Goal: Information Seeking & Learning: Learn about a topic

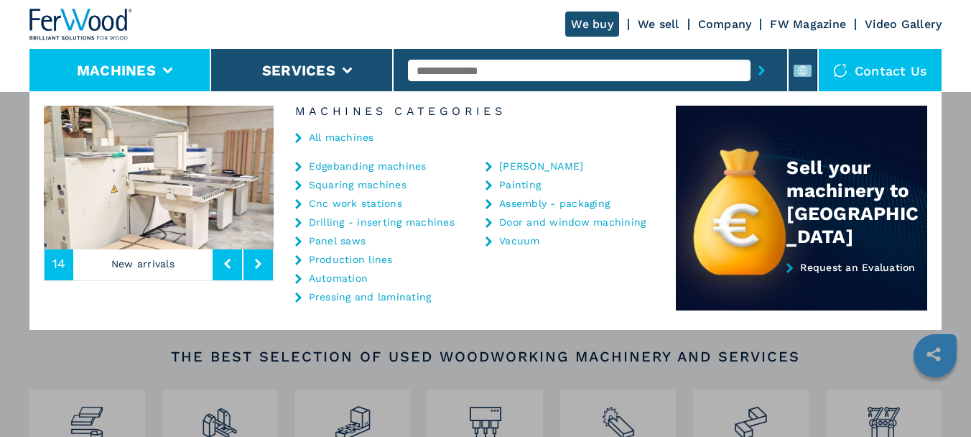
click at [95, 360] on div "**********" at bounding box center [485, 309] width 971 height 437
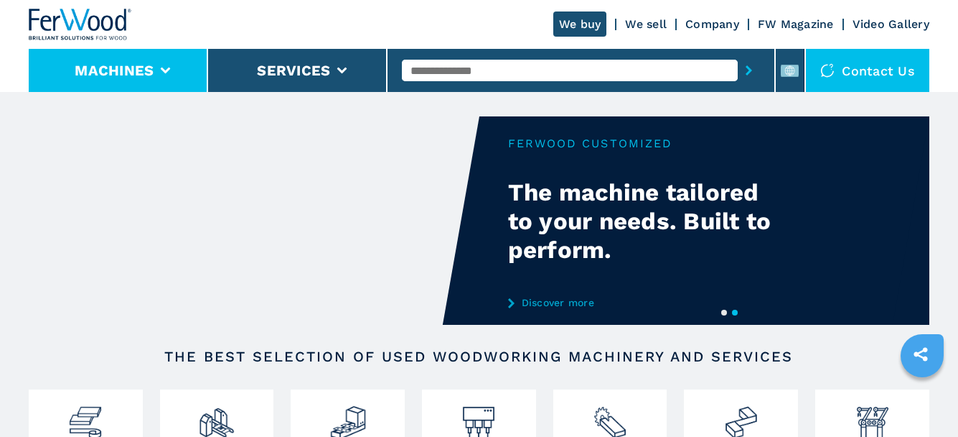
click at [177, 69] on li "Machines" at bounding box center [118, 70] width 179 height 43
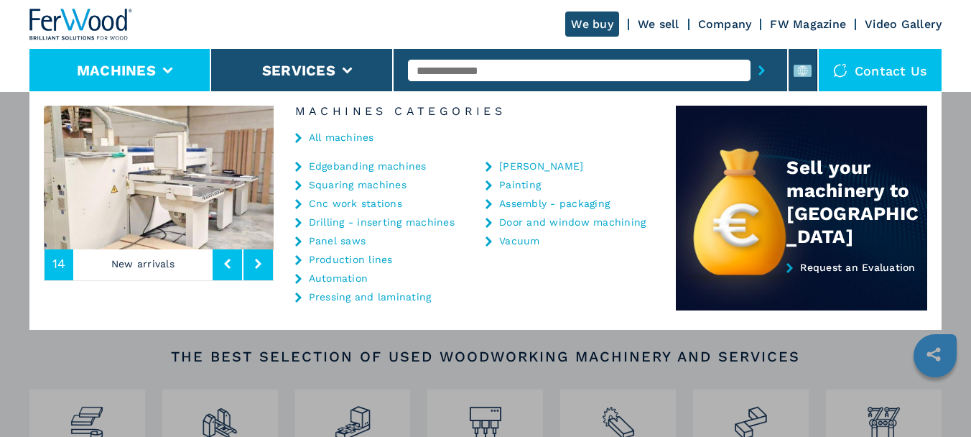
click at [344, 184] on link "Squaring machines" at bounding box center [358, 184] width 98 height 10
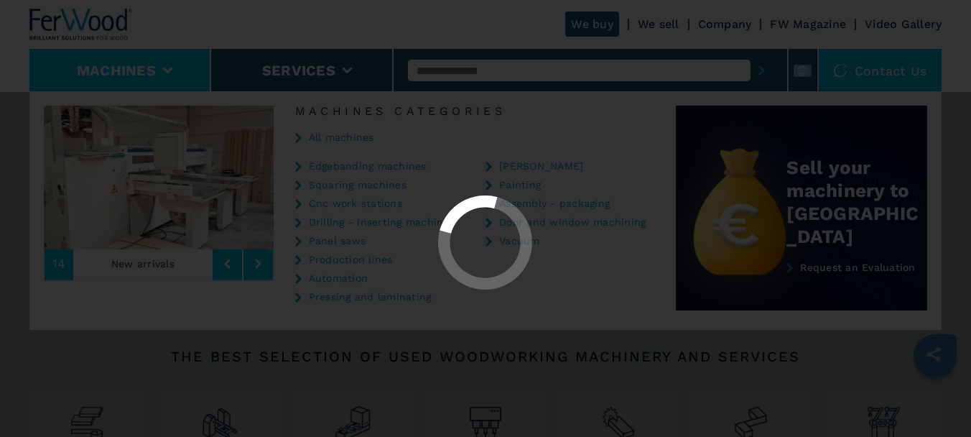
select select "**********"
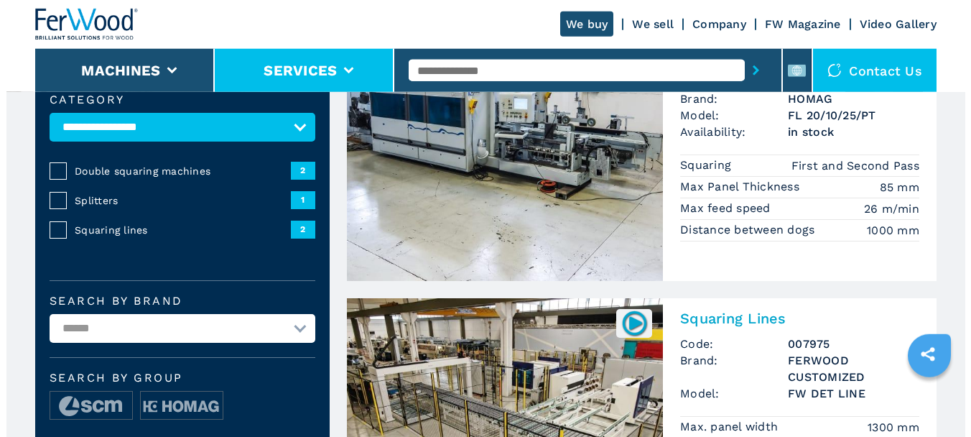
scroll to position [91, 0]
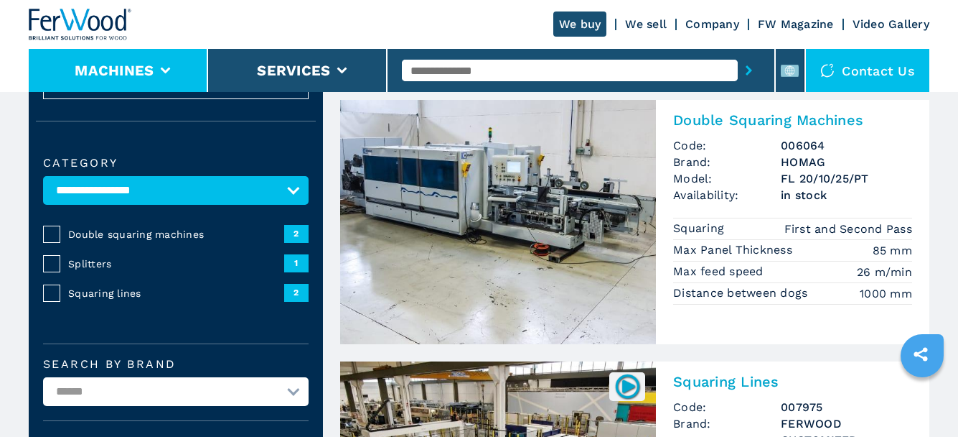
click at [158, 70] on li "Machines" at bounding box center [118, 70] width 179 height 43
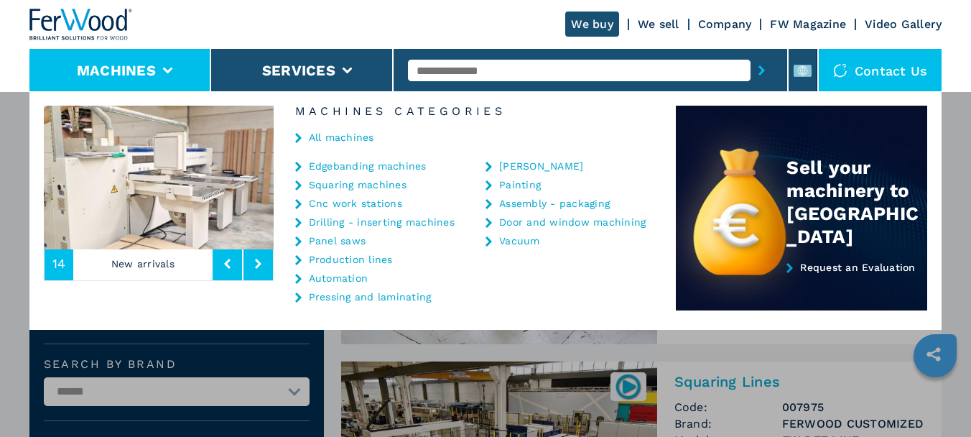
click at [342, 136] on link "All machines" at bounding box center [341, 137] width 65 height 10
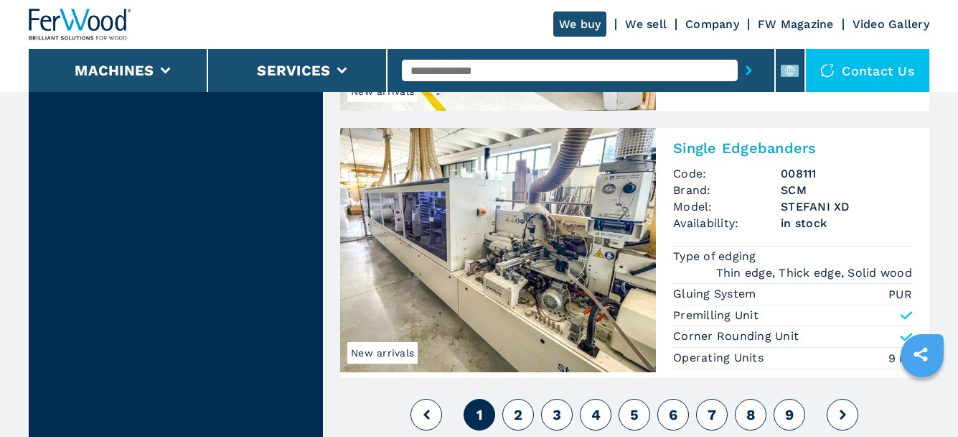
scroll to position [3515, 0]
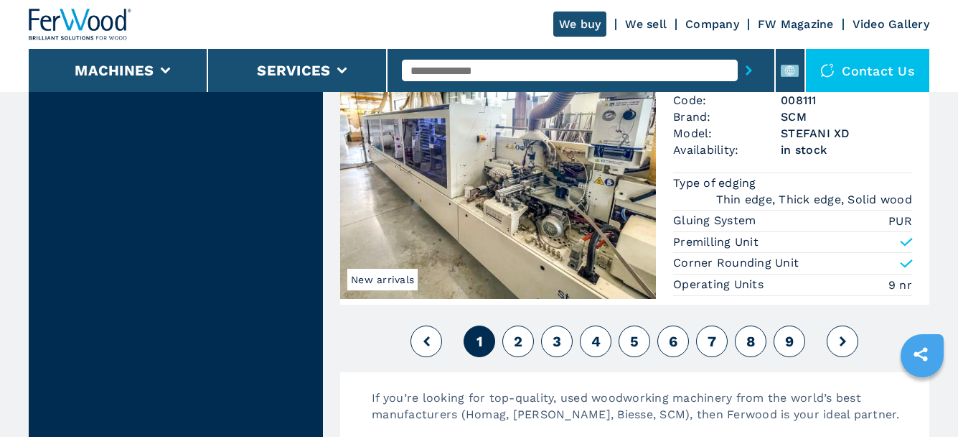
click at [543, 189] on img at bounding box center [498, 177] width 316 height 244
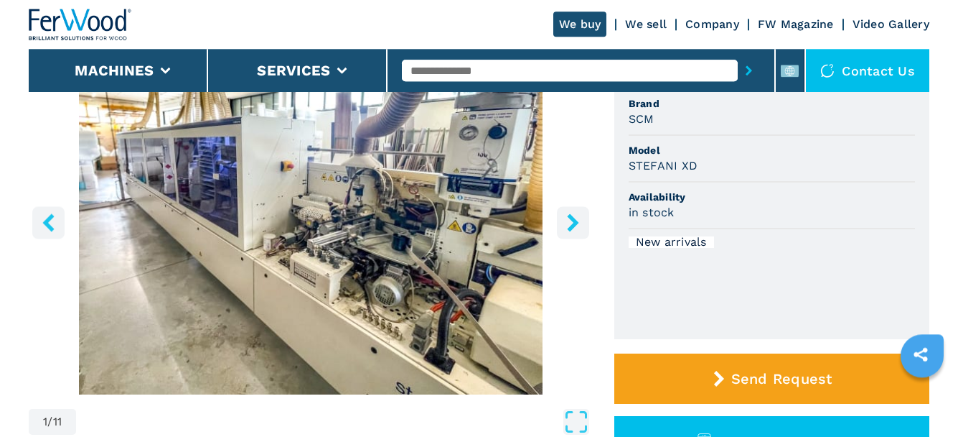
scroll to position [146, 0]
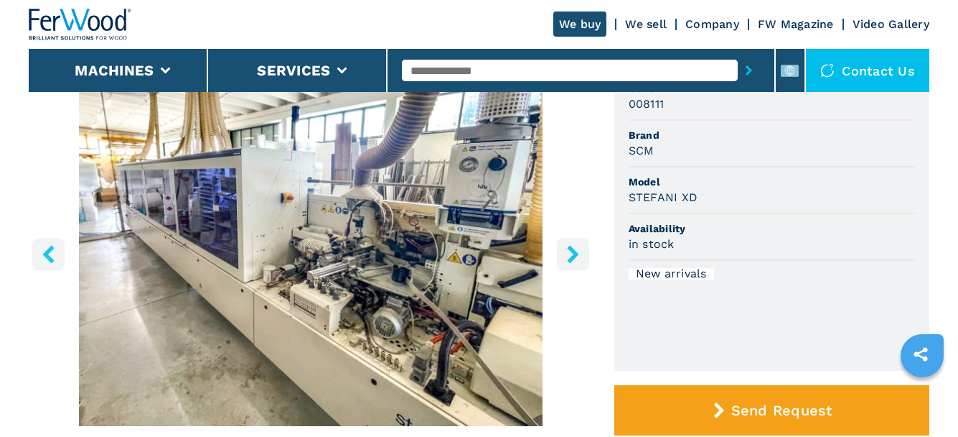
click at [578, 256] on icon "right-button" at bounding box center [573, 254] width 18 height 18
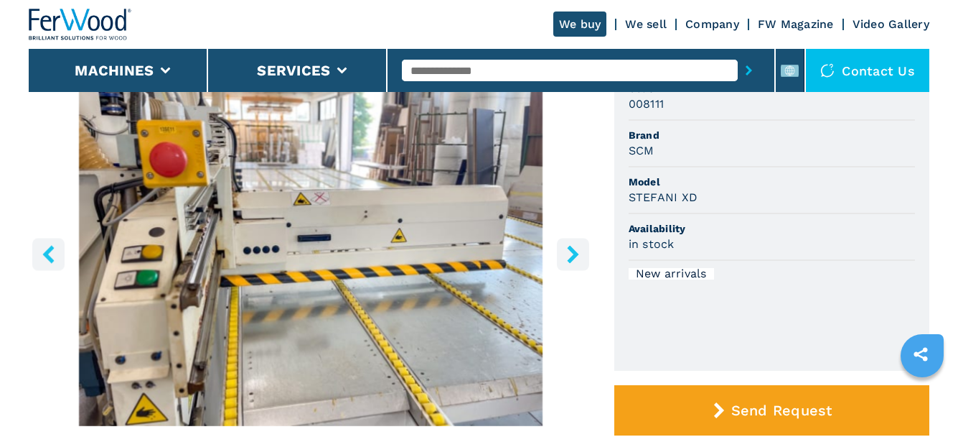
click at [579, 253] on icon "right-button" at bounding box center [573, 254] width 18 height 18
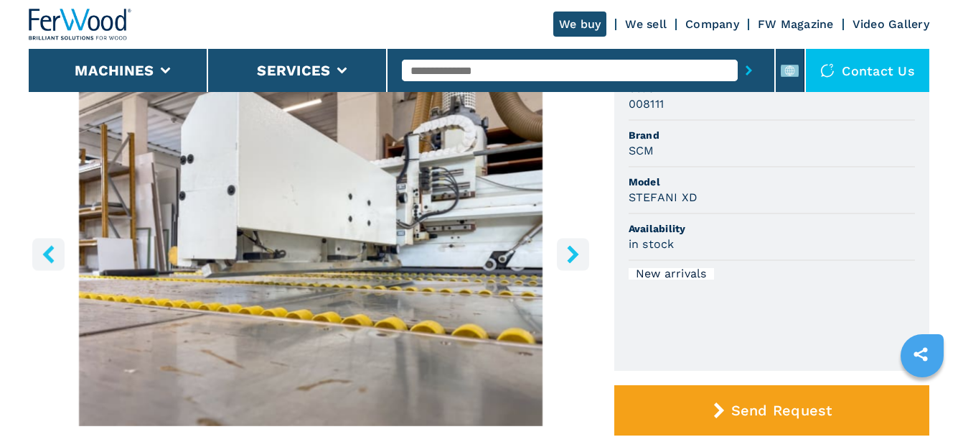
click at [579, 253] on icon "right-button" at bounding box center [573, 254] width 18 height 18
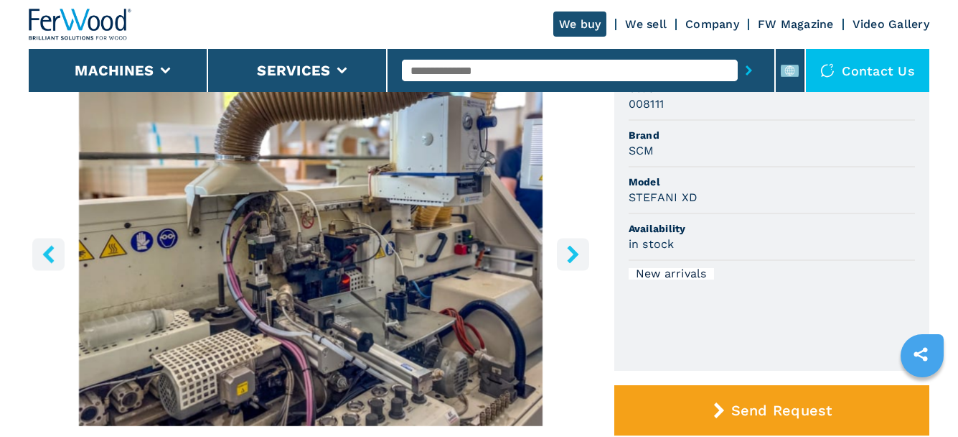
click at [579, 253] on icon "right-button" at bounding box center [573, 254] width 18 height 18
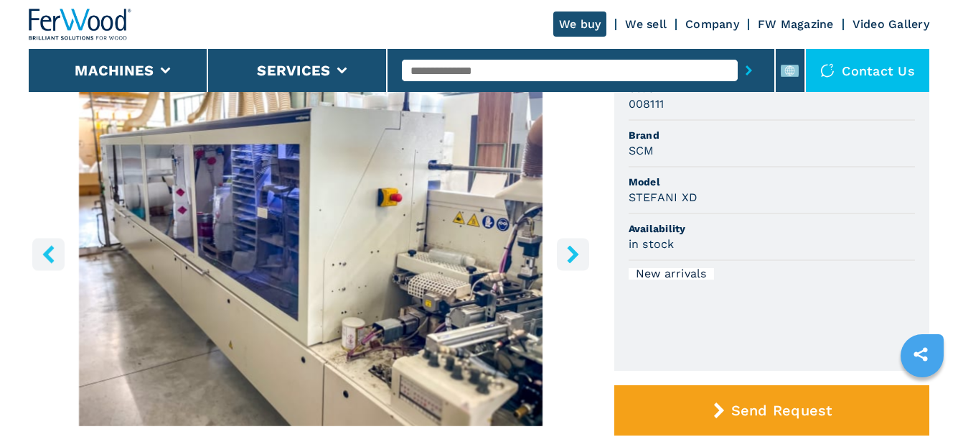
click at [579, 253] on icon "right-button" at bounding box center [573, 254] width 18 height 18
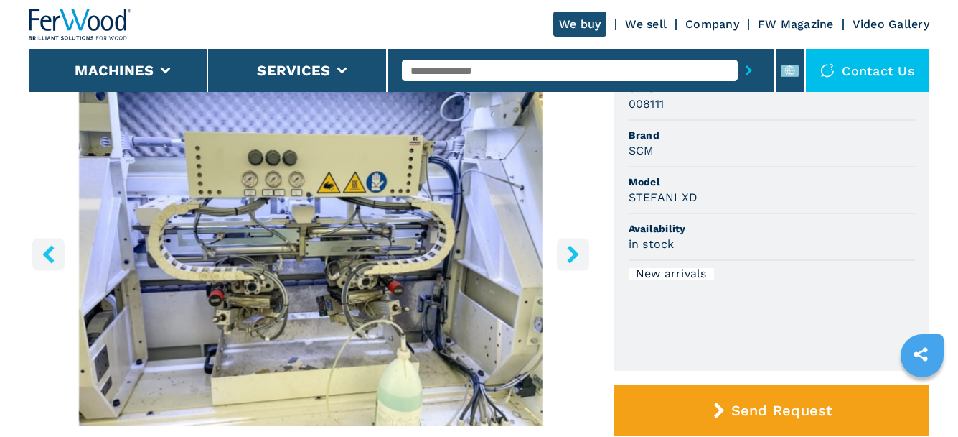
click at [579, 253] on icon "right-button" at bounding box center [573, 254] width 18 height 18
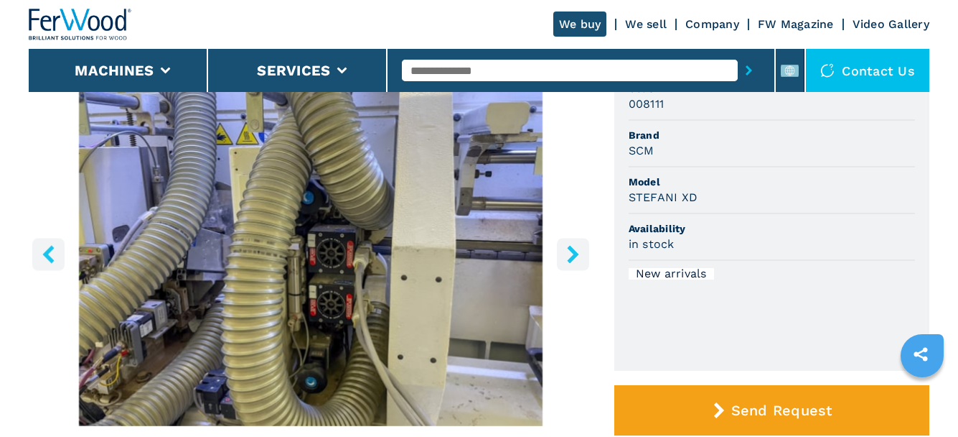
click at [579, 253] on icon "right-button" at bounding box center [573, 254] width 18 height 18
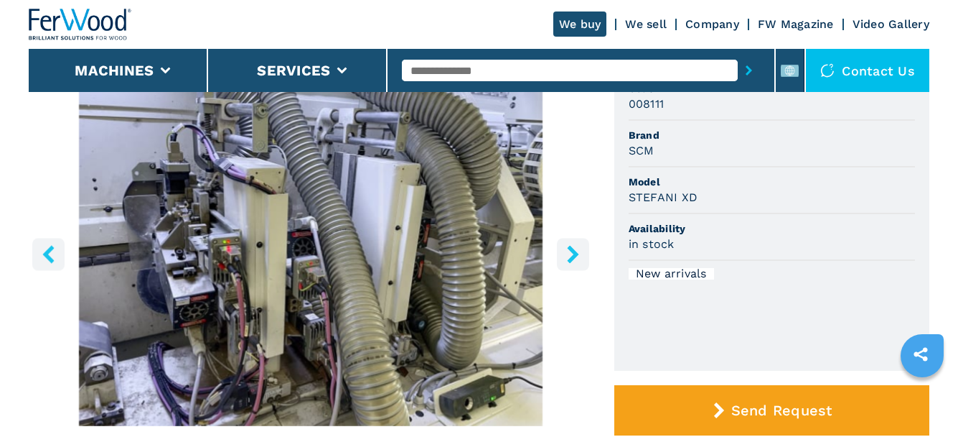
click at [579, 253] on icon "right-button" at bounding box center [573, 254] width 18 height 18
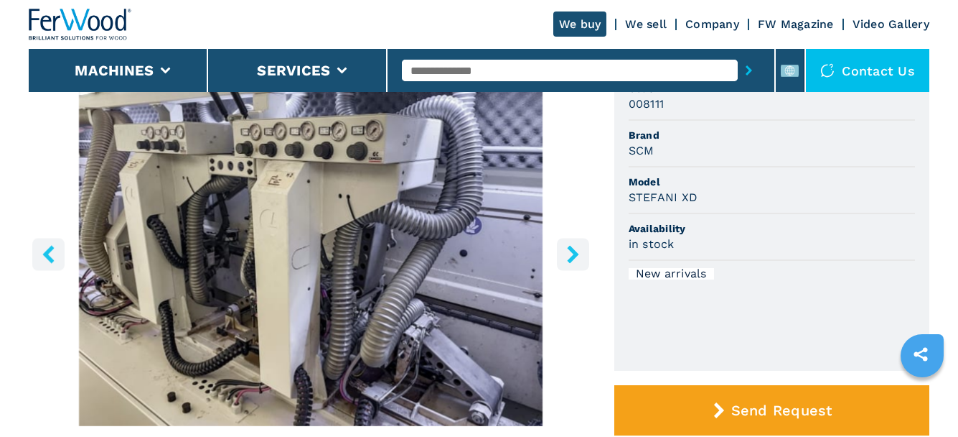
click at [579, 253] on icon "right-button" at bounding box center [573, 254] width 18 height 18
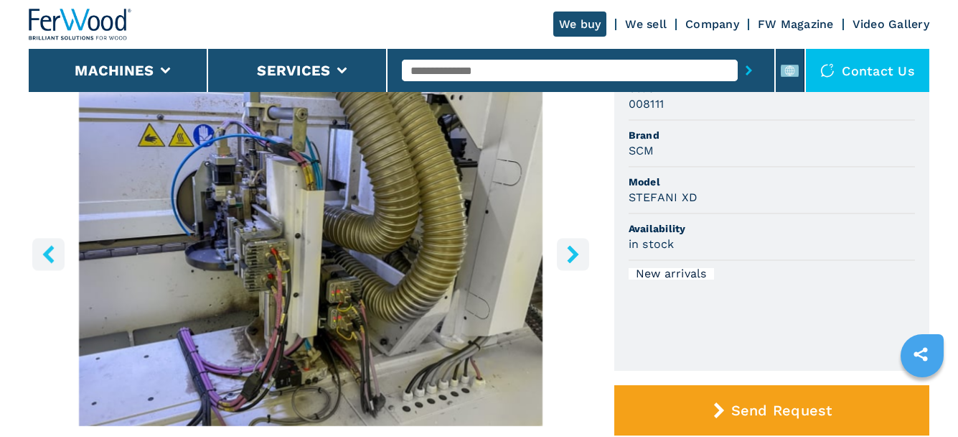
click at [579, 253] on icon "right-button" at bounding box center [573, 254] width 18 height 18
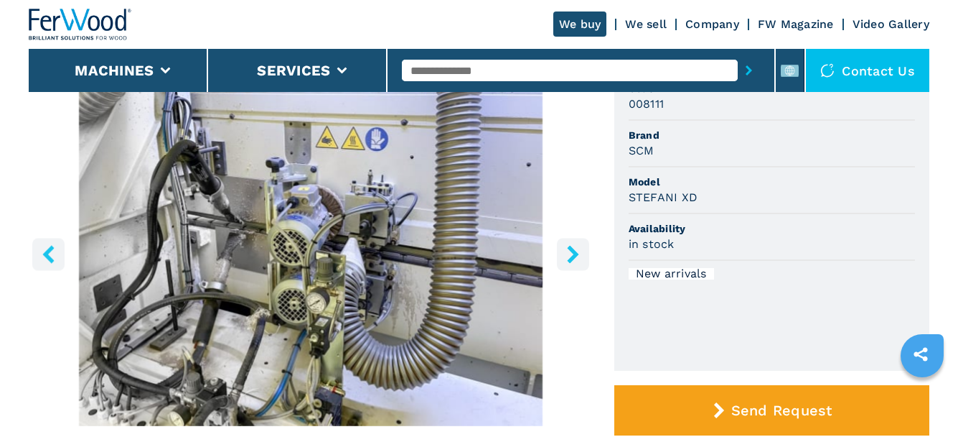
click at [579, 253] on icon "right-button" at bounding box center [573, 254] width 18 height 18
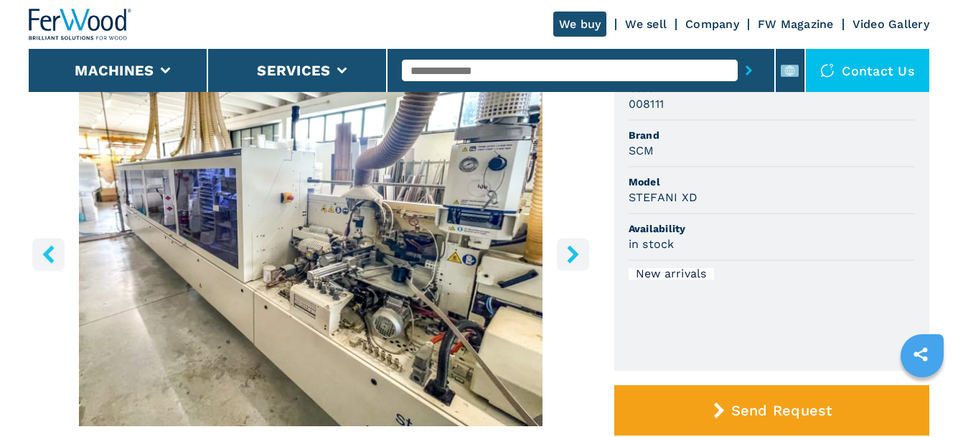
click at [579, 253] on icon "right-button" at bounding box center [573, 254] width 18 height 18
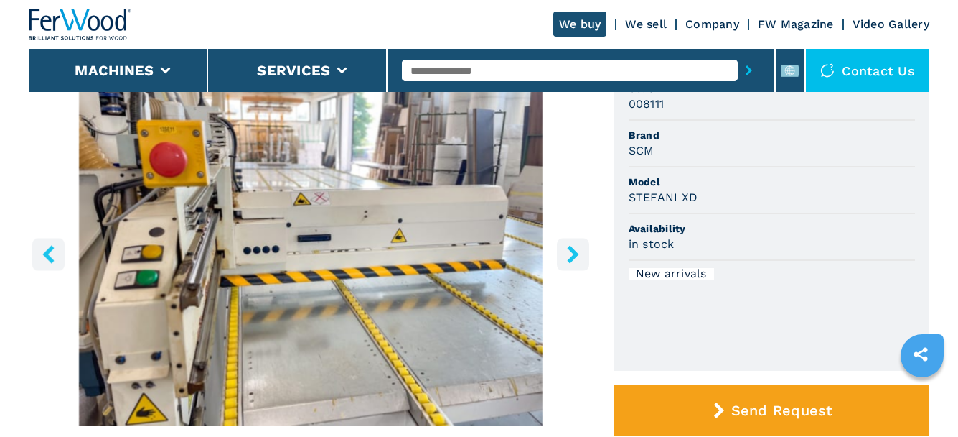
click at [579, 253] on icon "right-button" at bounding box center [573, 254] width 18 height 18
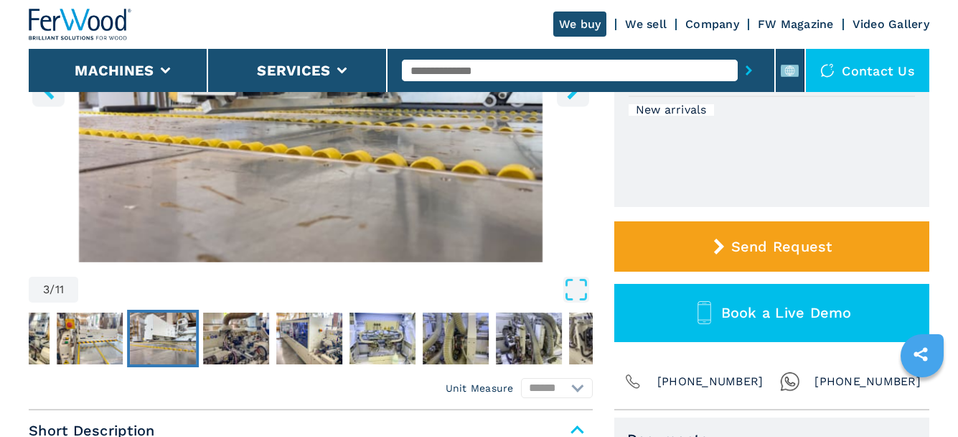
scroll to position [0, 0]
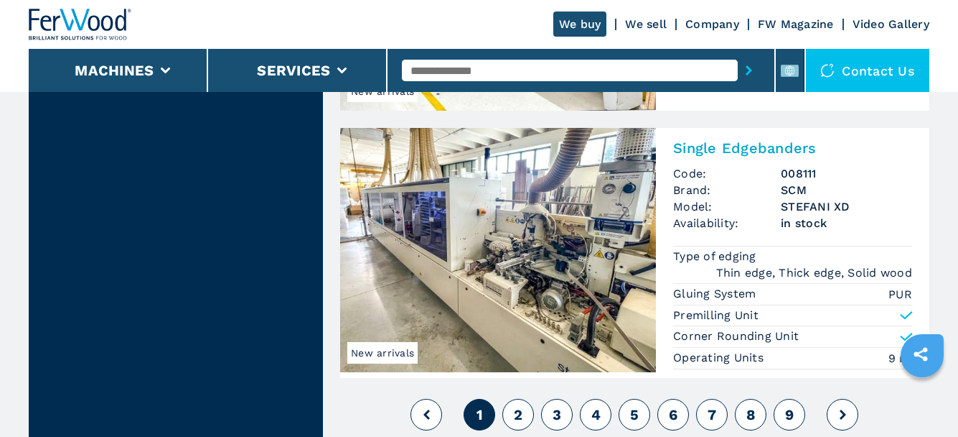
scroll to position [3662, 0]
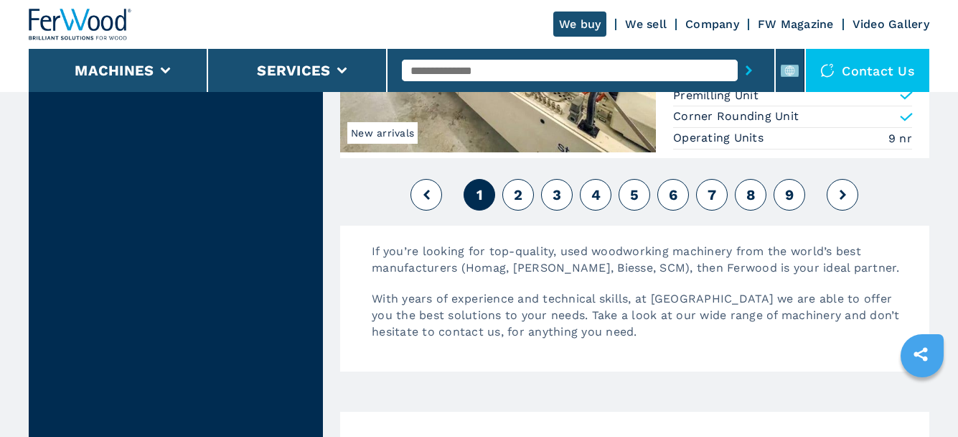
click at [518, 190] on span "2" at bounding box center [518, 194] width 9 height 17
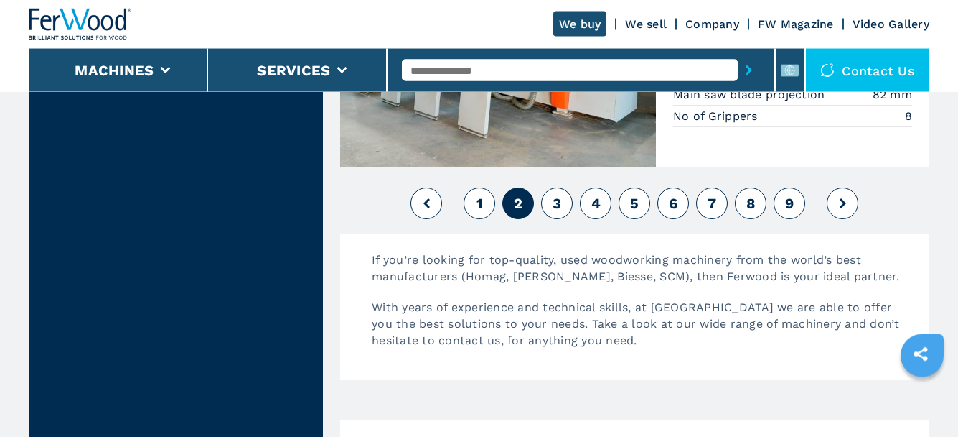
scroll to position [3515, 0]
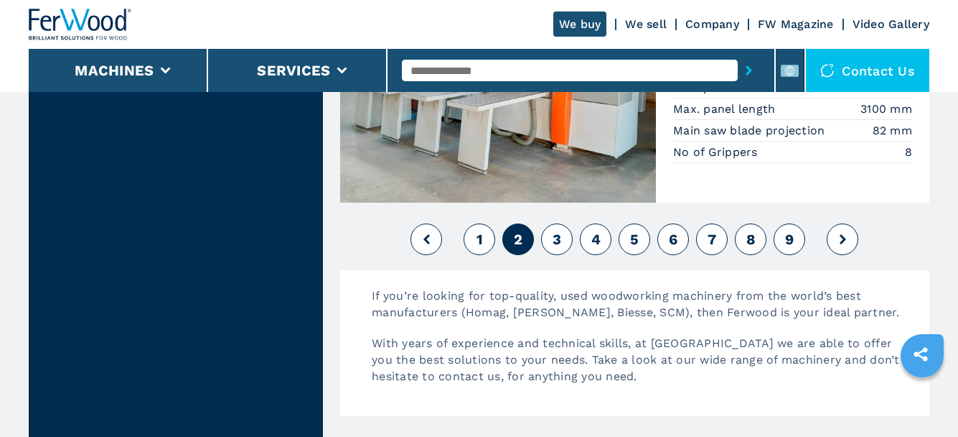
click at [556, 229] on button "3" at bounding box center [557, 239] width 32 height 32
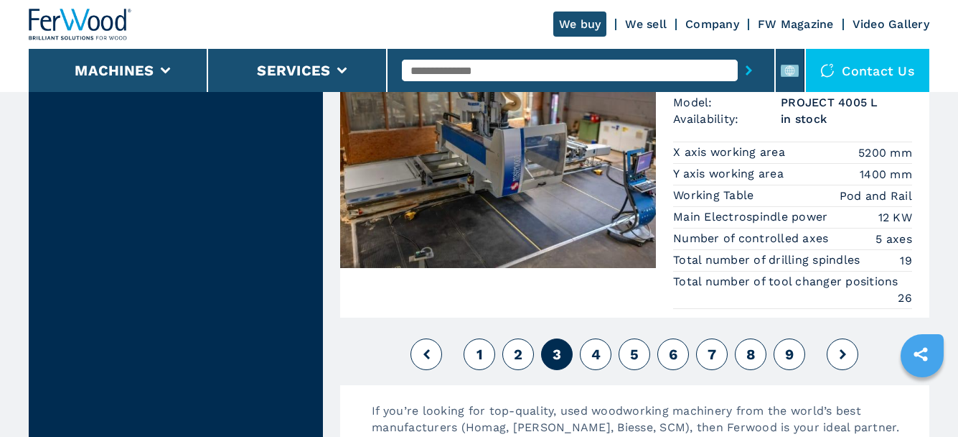
scroll to position [3690, 0]
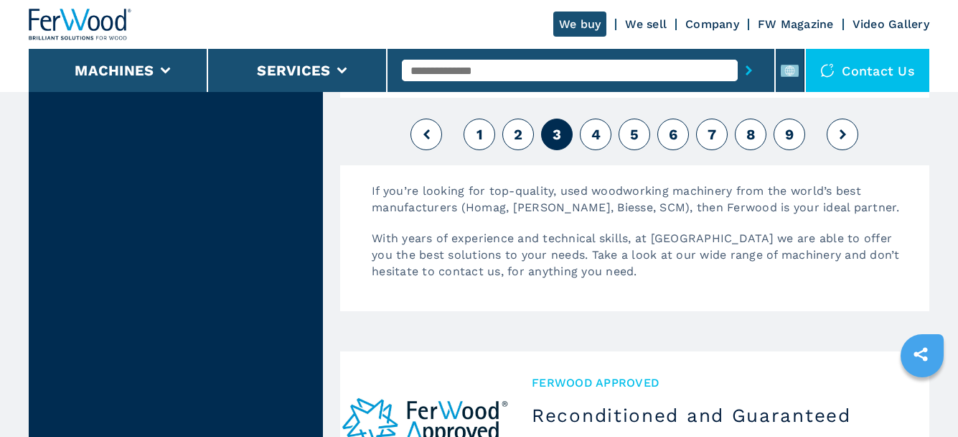
click at [600, 131] on span "4" at bounding box center [596, 134] width 9 height 17
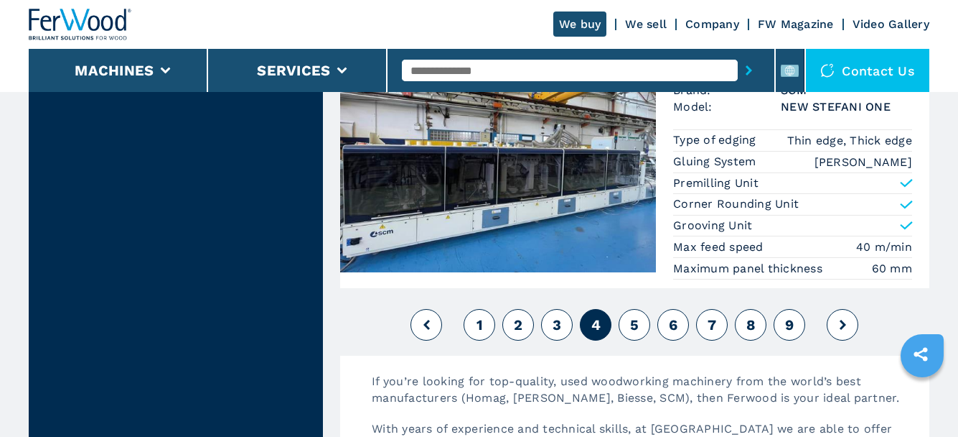
scroll to position [3515, 0]
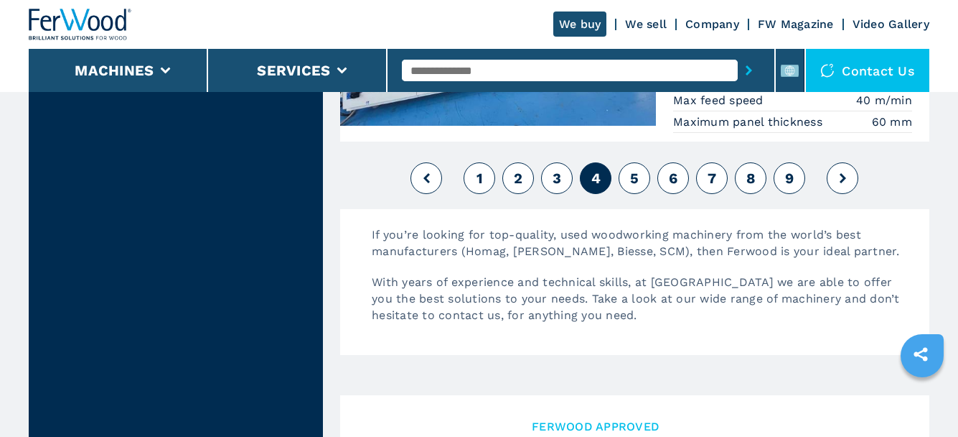
click at [633, 171] on span "5" at bounding box center [634, 177] width 9 height 17
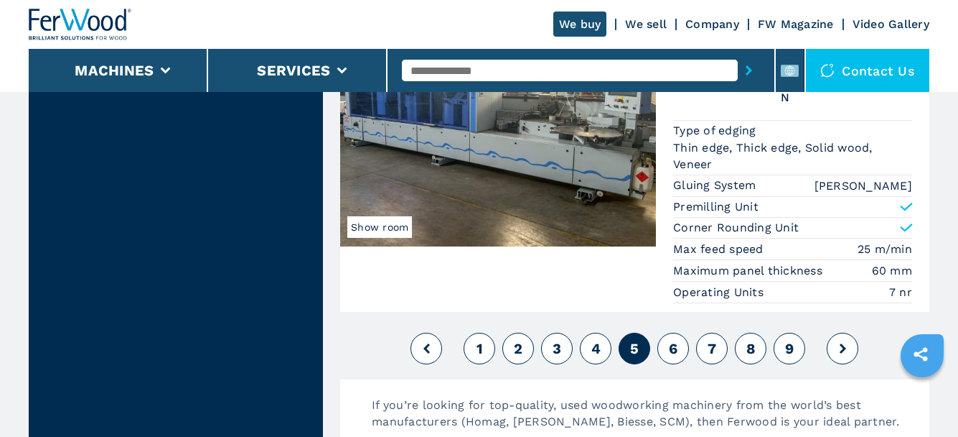
scroll to position [3955, 0]
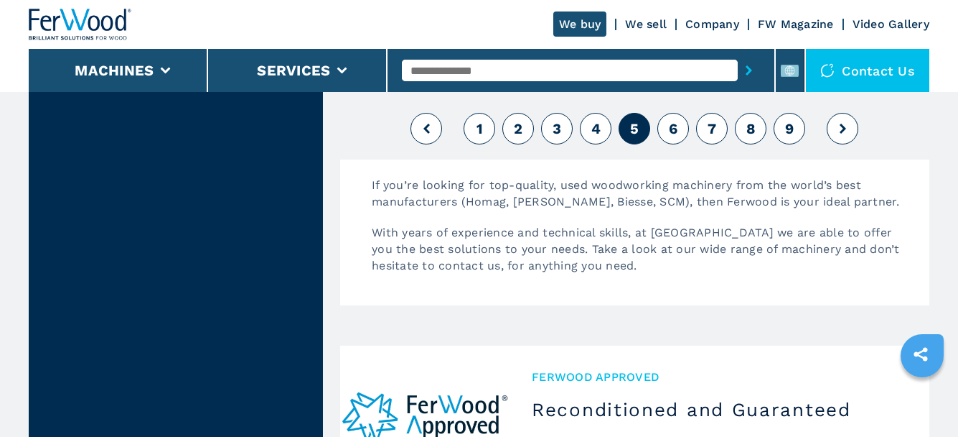
click at [671, 112] on div "1 2 3 4 5 6 7 8 9" at bounding box center [634, 128] width 589 height 39
click at [669, 122] on button "6" at bounding box center [674, 129] width 32 height 32
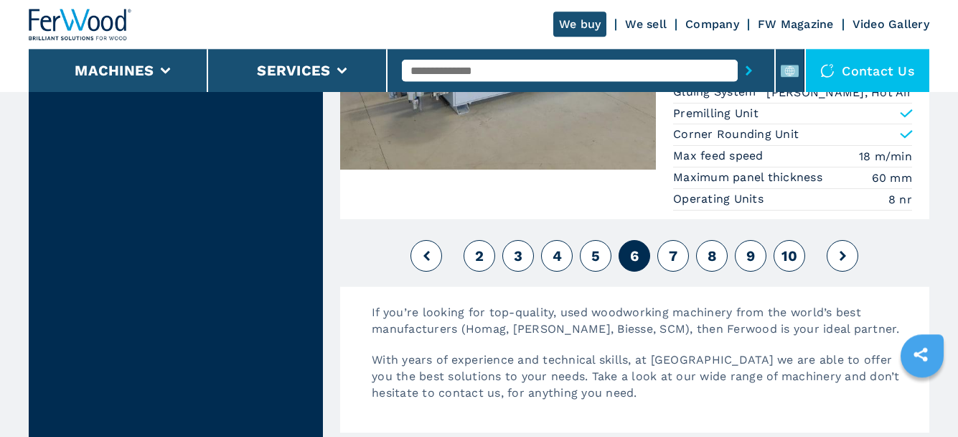
scroll to position [3442, 0]
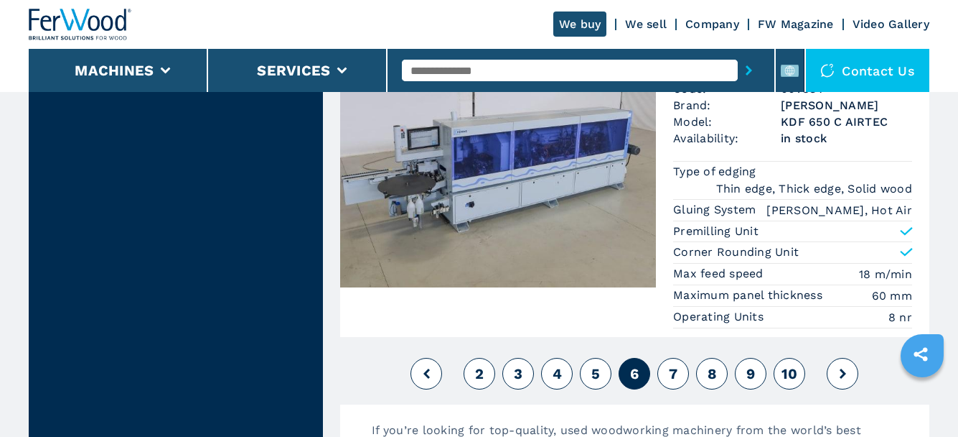
click at [678, 369] on button "7" at bounding box center [674, 374] width 32 height 32
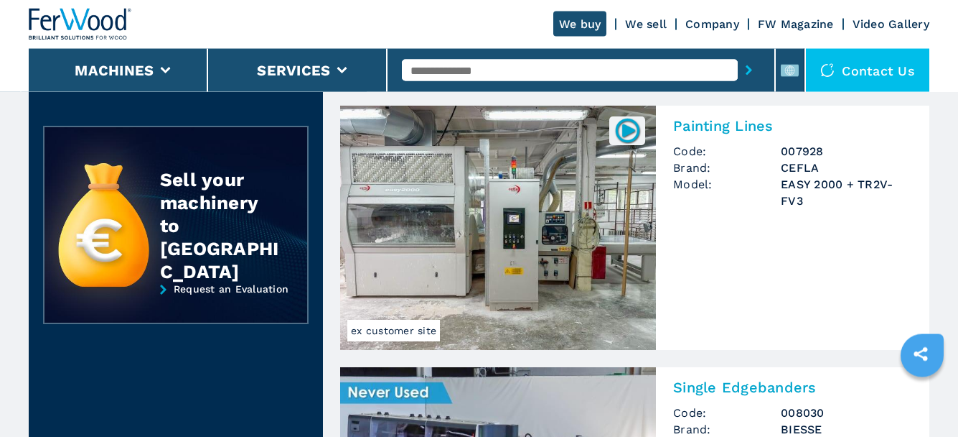
scroll to position [293, 0]
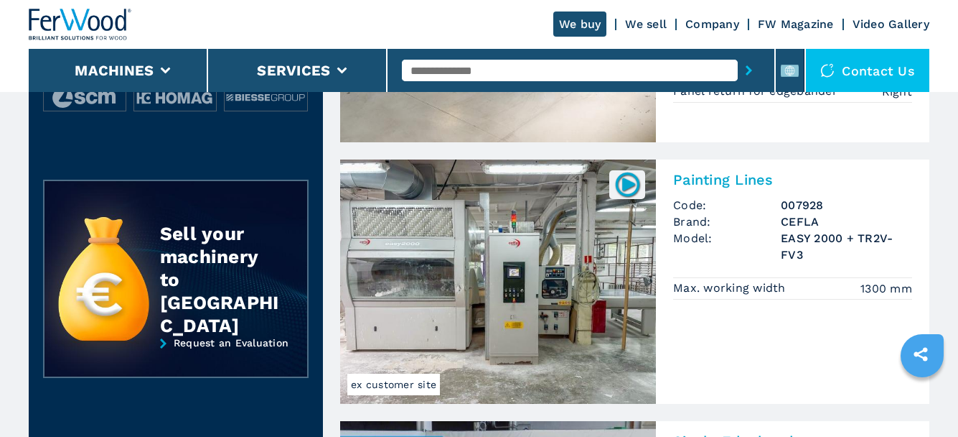
click at [592, 292] on img at bounding box center [498, 281] width 316 height 244
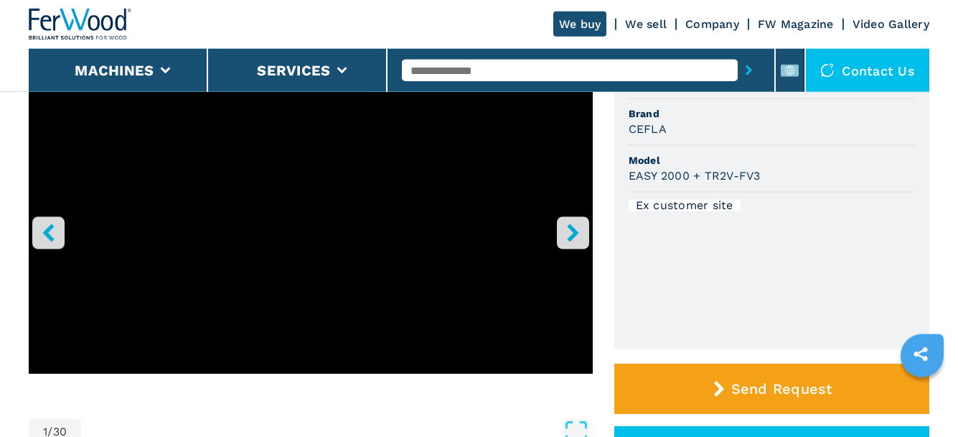
scroll to position [146, 0]
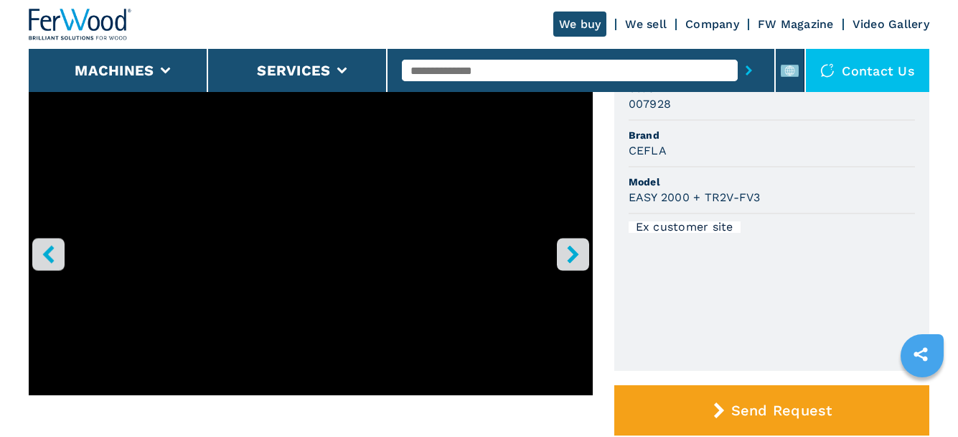
click at [566, 251] on icon "right-button" at bounding box center [573, 254] width 18 height 18
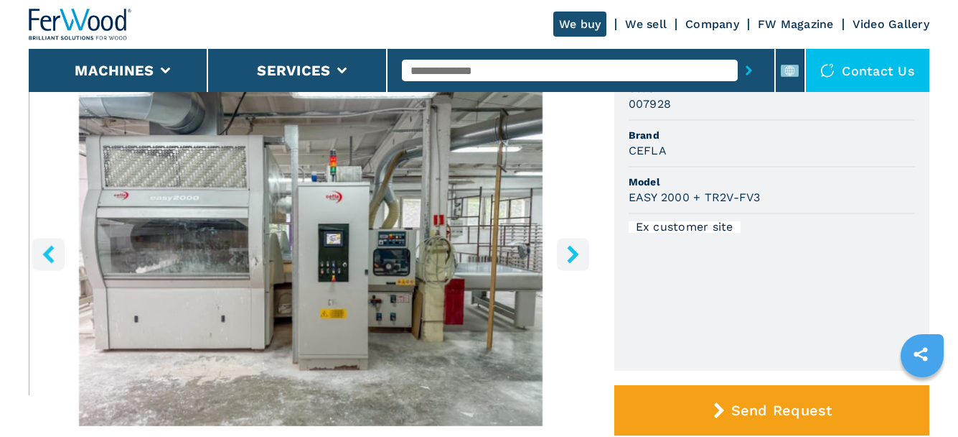
click at [566, 251] on icon "right-button" at bounding box center [573, 254] width 18 height 18
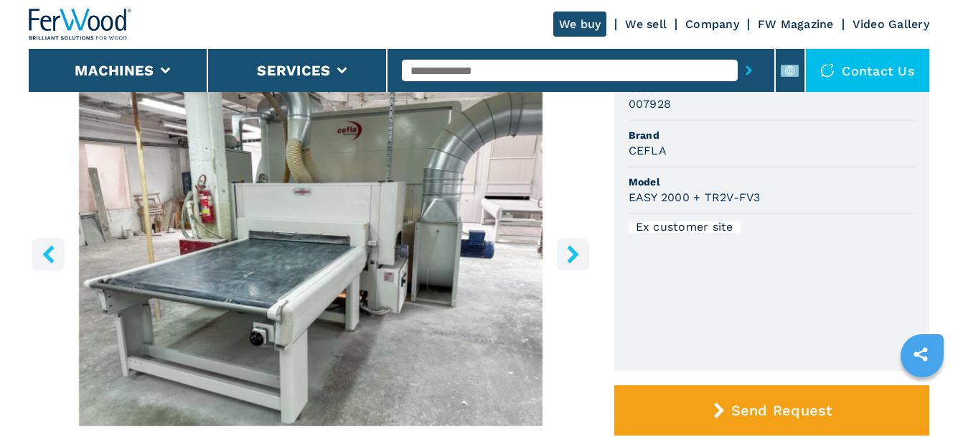
click at [566, 251] on icon "right-button" at bounding box center [573, 254] width 18 height 18
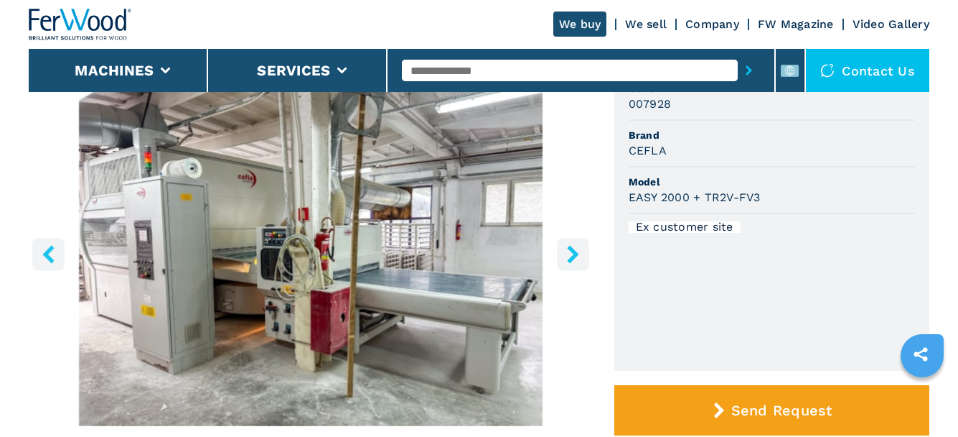
click at [566, 251] on icon "right-button" at bounding box center [573, 254] width 18 height 18
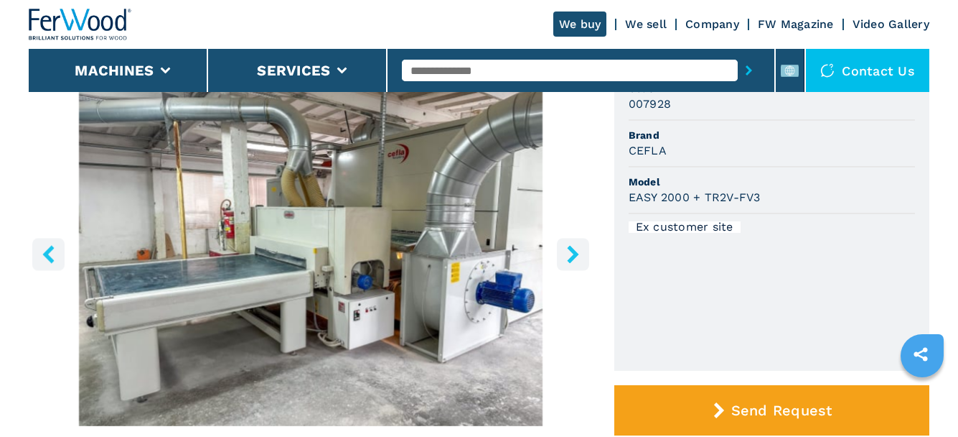
click at [566, 251] on icon "right-button" at bounding box center [573, 254] width 18 height 18
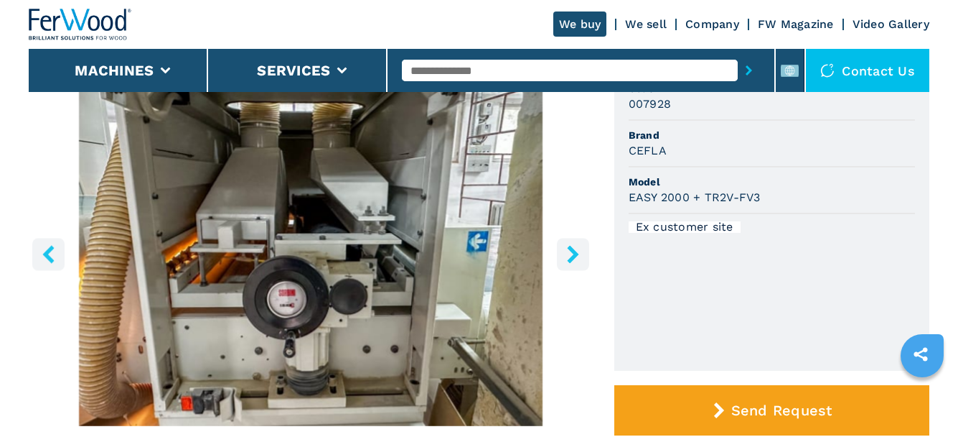
click at [566, 251] on icon "right-button" at bounding box center [573, 254] width 18 height 18
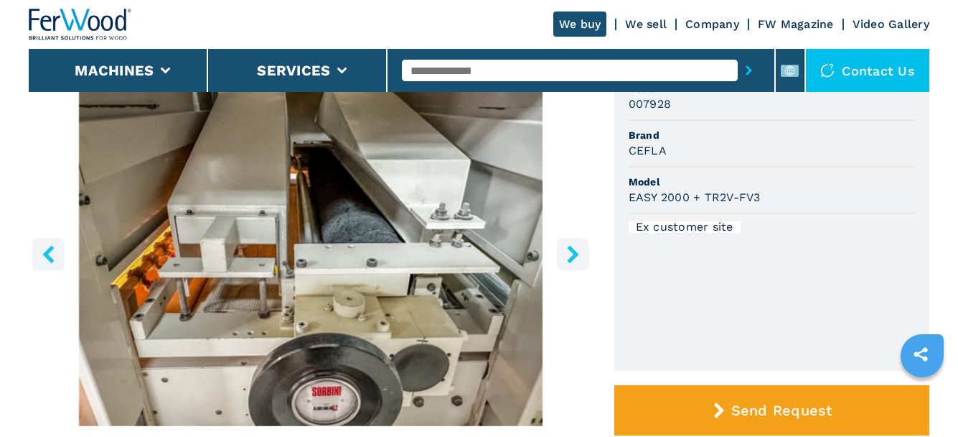
click at [566, 251] on icon "right-button" at bounding box center [573, 254] width 18 height 18
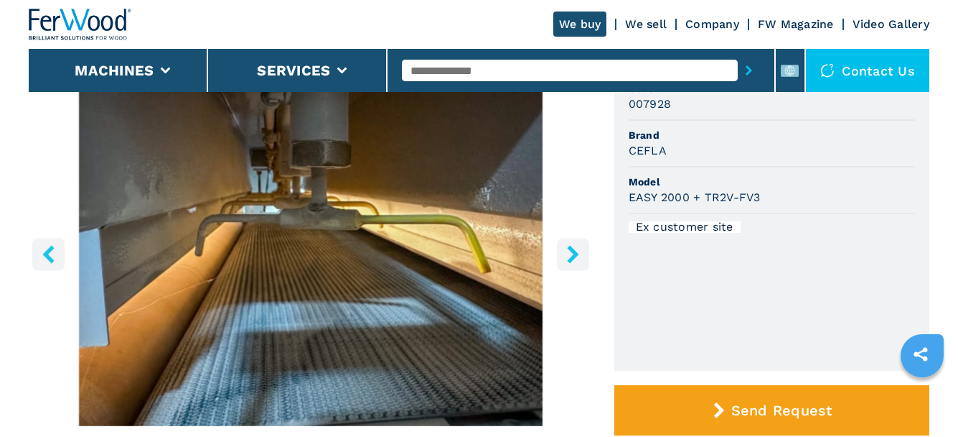
click at [566, 251] on icon "right-button" at bounding box center [573, 254] width 18 height 18
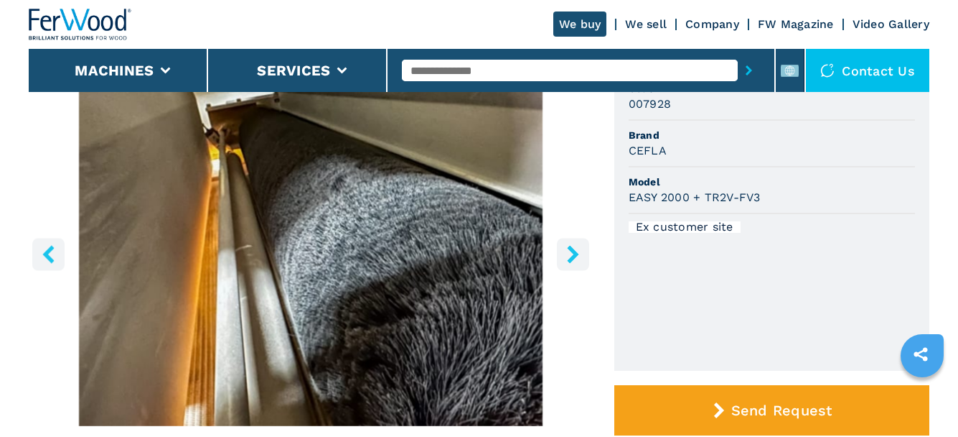
click at [566, 251] on icon "right-button" at bounding box center [573, 254] width 18 height 18
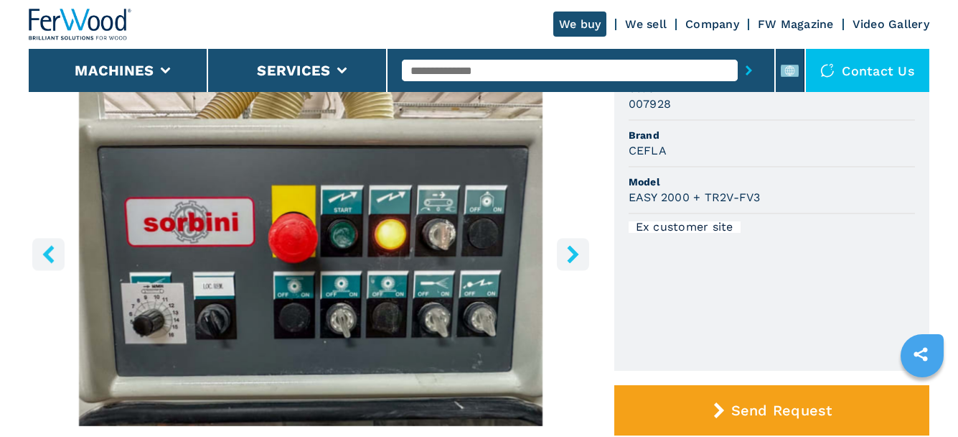
click at [566, 251] on icon "right-button" at bounding box center [573, 254] width 18 height 18
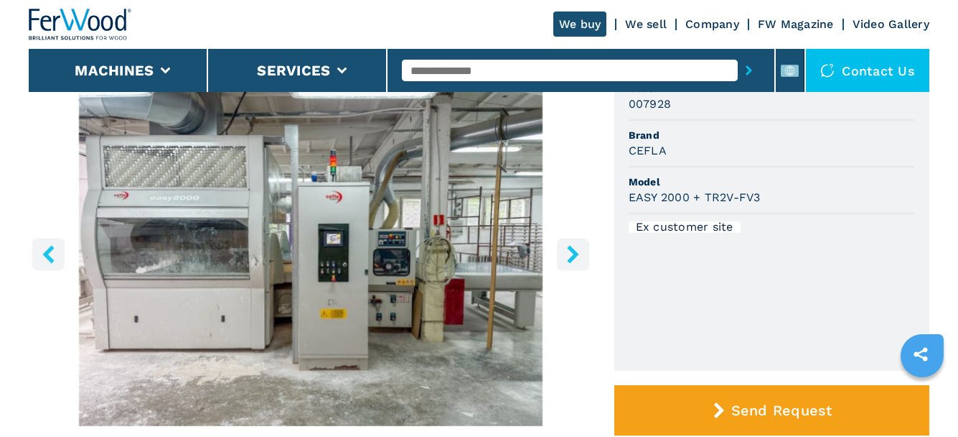
click at [566, 251] on icon "right-button" at bounding box center [573, 254] width 18 height 18
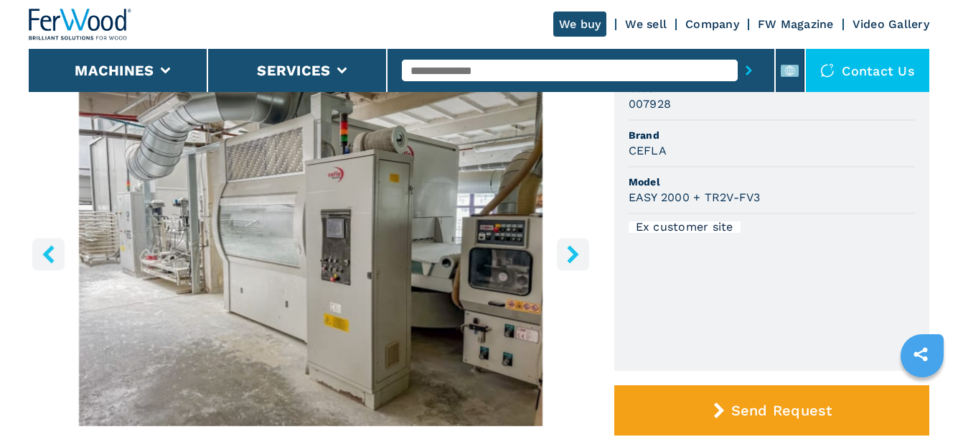
click at [566, 251] on icon "right-button" at bounding box center [573, 254] width 18 height 18
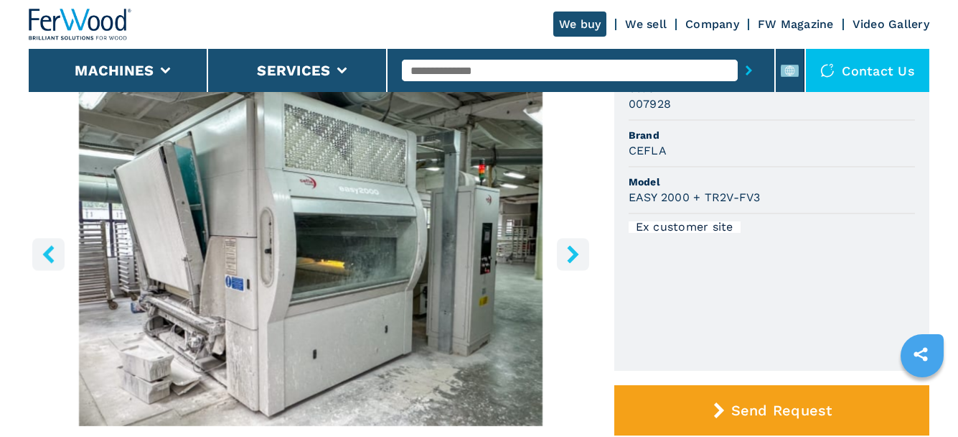
click at [566, 251] on icon "right-button" at bounding box center [573, 254] width 18 height 18
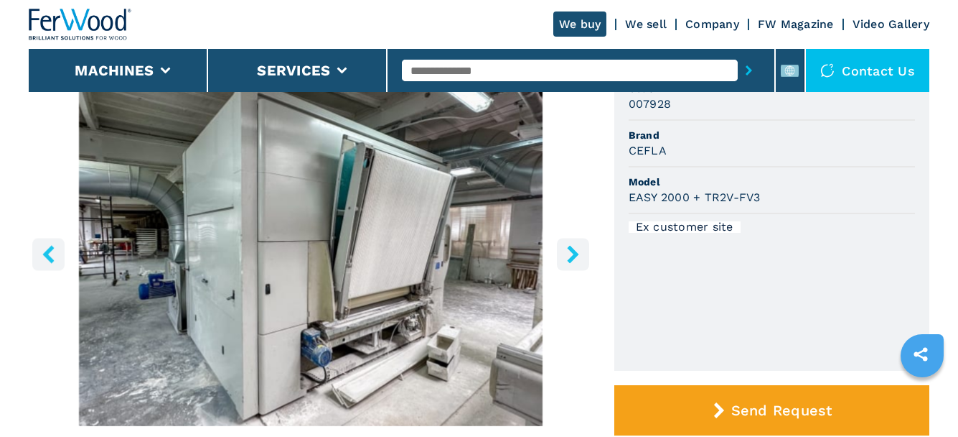
click at [566, 251] on icon "right-button" at bounding box center [573, 254] width 18 height 18
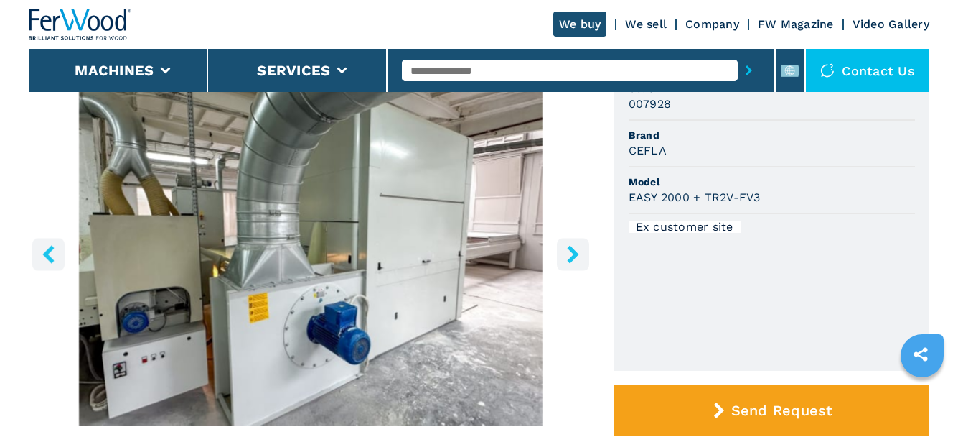
click at [566, 251] on icon "right-button" at bounding box center [573, 254] width 18 height 18
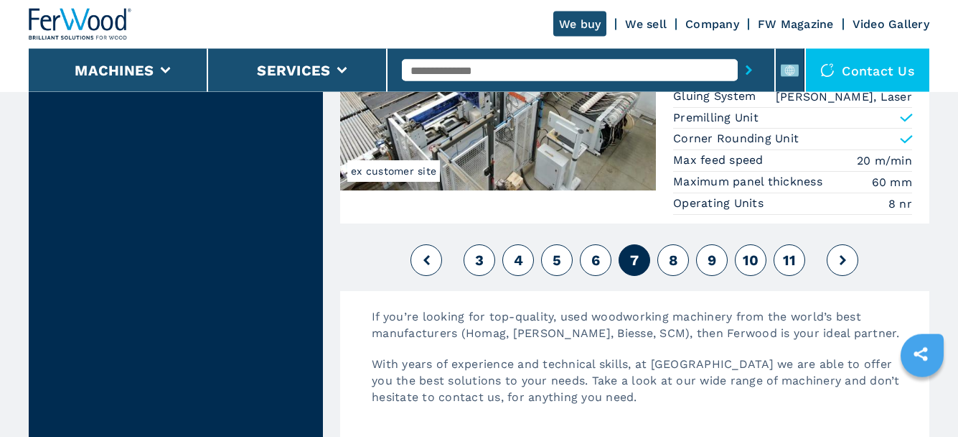
scroll to position [3369, 0]
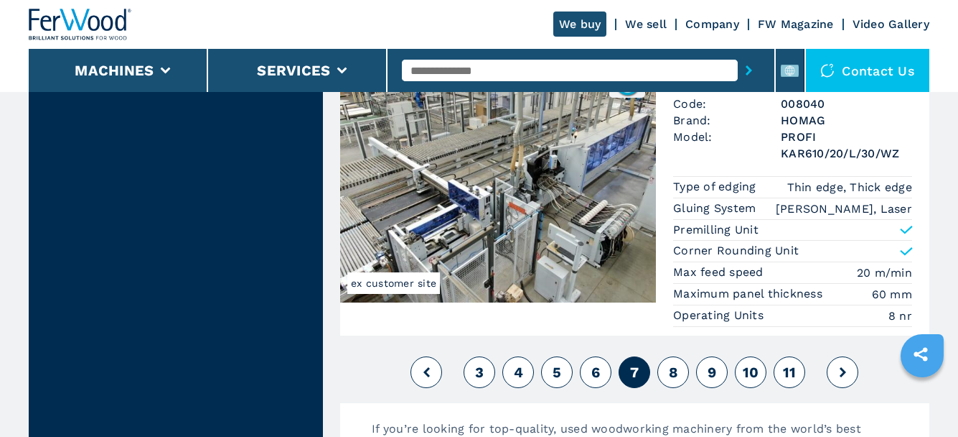
click at [676, 363] on span "8" at bounding box center [673, 371] width 9 height 17
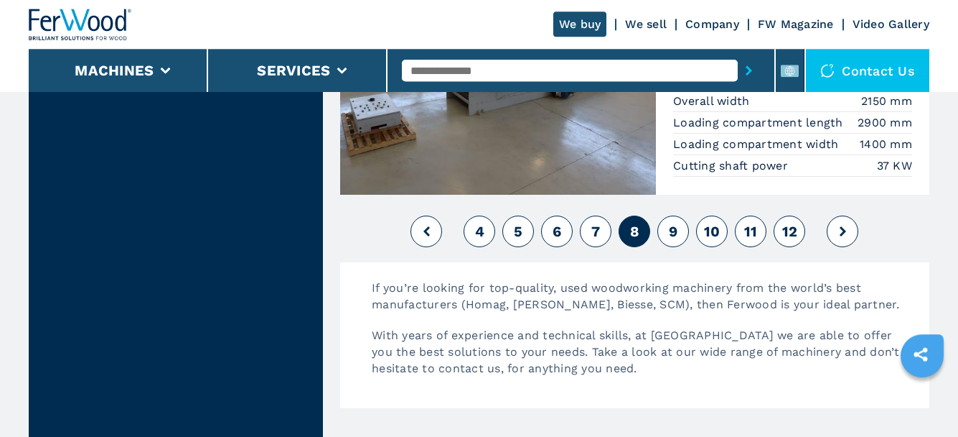
scroll to position [3662, 0]
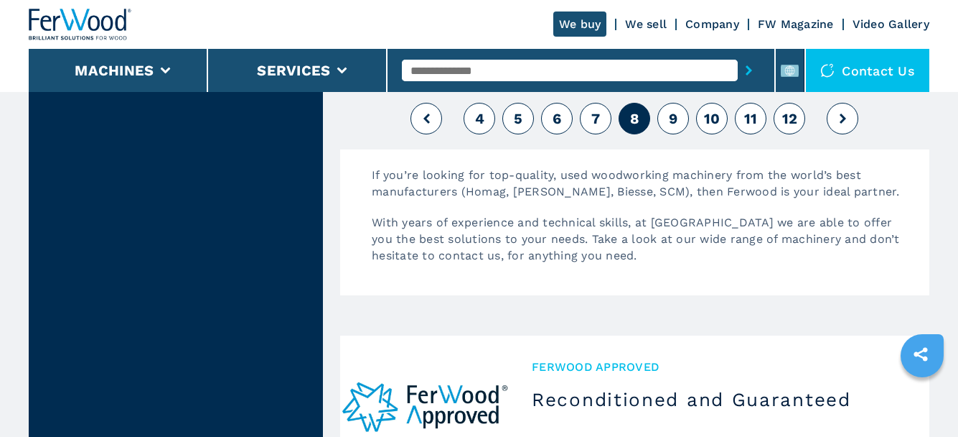
click at [666, 121] on button "9" at bounding box center [674, 119] width 32 height 32
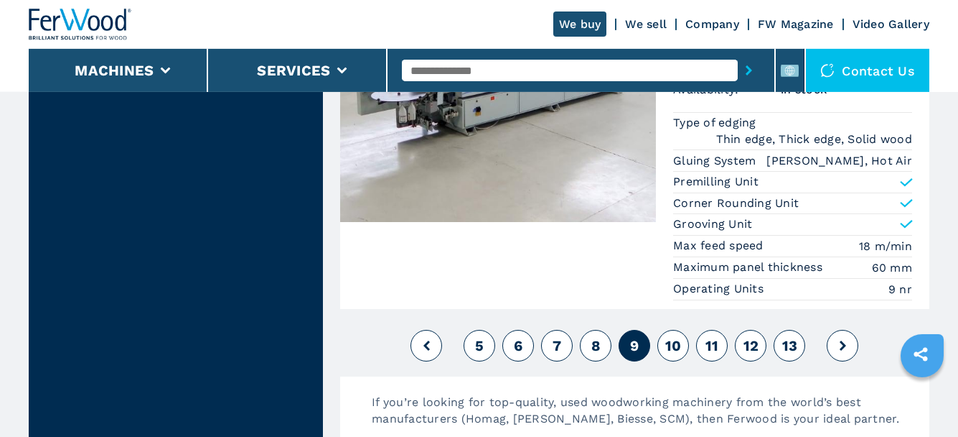
scroll to position [3588, 0]
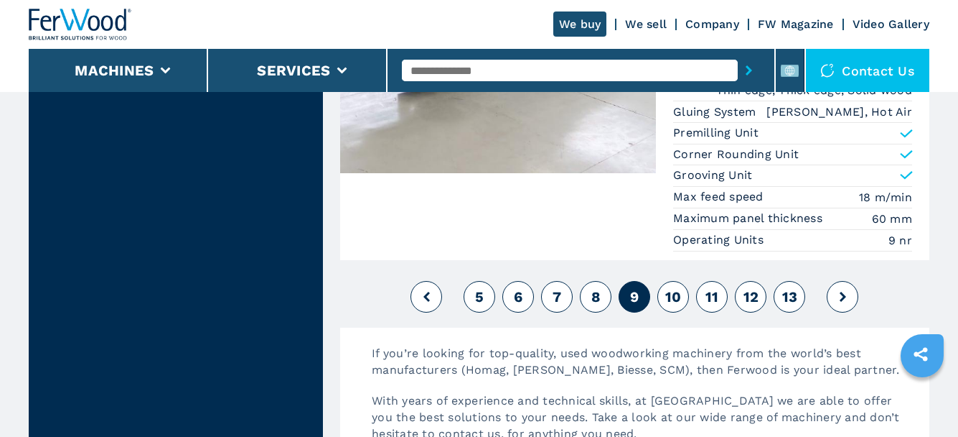
click at [676, 289] on span "10" at bounding box center [674, 296] width 17 height 17
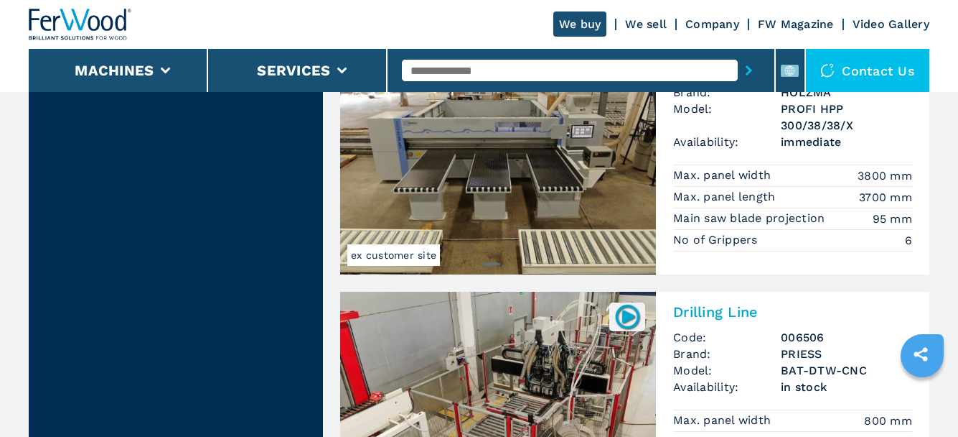
scroll to position [3620, 0]
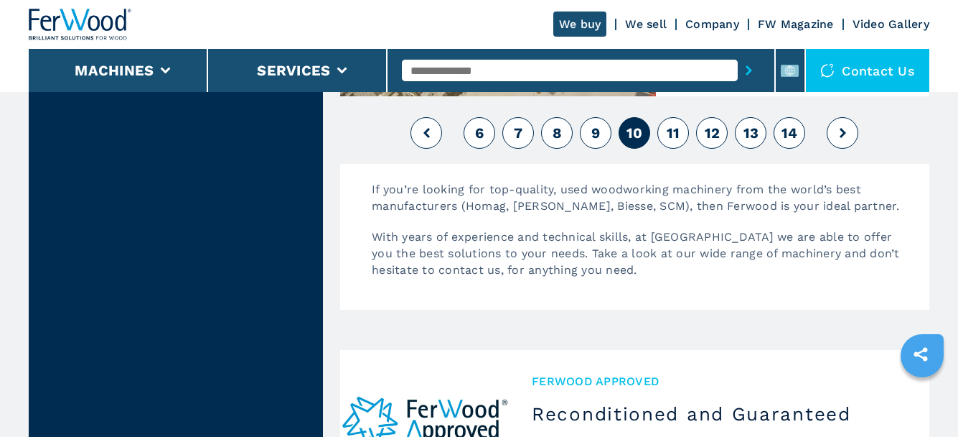
click at [676, 133] on span "11" at bounding box center [674, 132] width 14 height 17
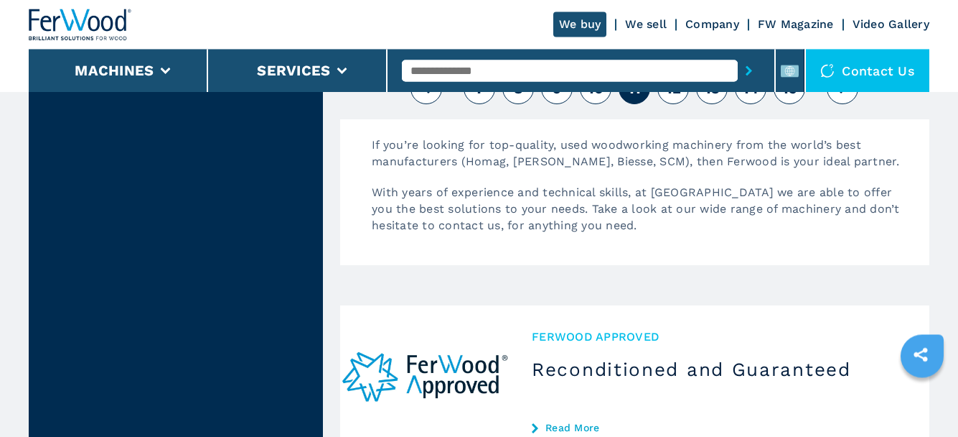
scroll to position [3832, 0]
